Goal: Task Accomplishment & Management: Use online tool/utility

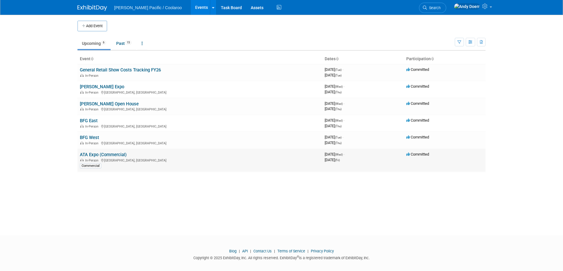
click at [101, 155] on link "ATA Expo (Commercial)" at bounding box center [103, 154] width 47 height 5
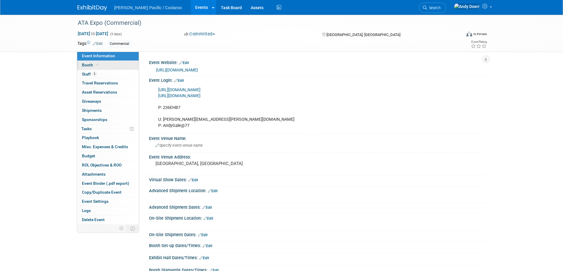
click at [113, 64] on link "Booth" at bounding box center [108, 65] width 62 height 9
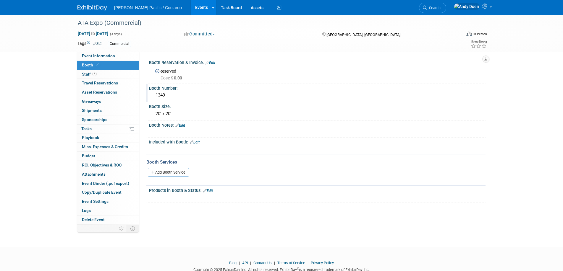
click at [161, 95] on div "1349" at bounding box center [317, 95] width 328 height 9
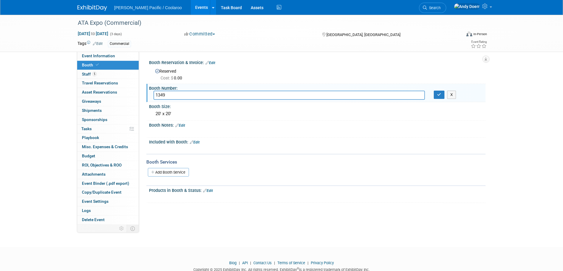
click at [161, 95] on input "1349" at bounding box center [288, 95] width 271 height 9
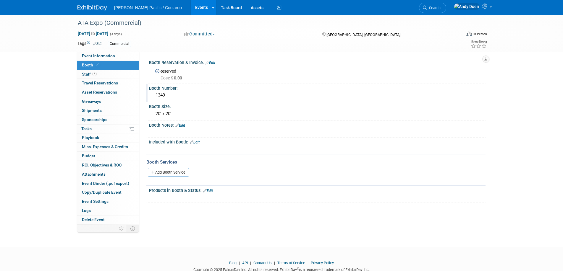
click at [31, 108] on div "ATA Expo (Commercial) Nov 5, 2025 to Nov 7, 2025 (3 days) Nov 5, 2025 to Nov 7,…" at bounding box center [281, 126] width 563 height 222
